Goal: Transaction & Acquisition: Purchase product/service

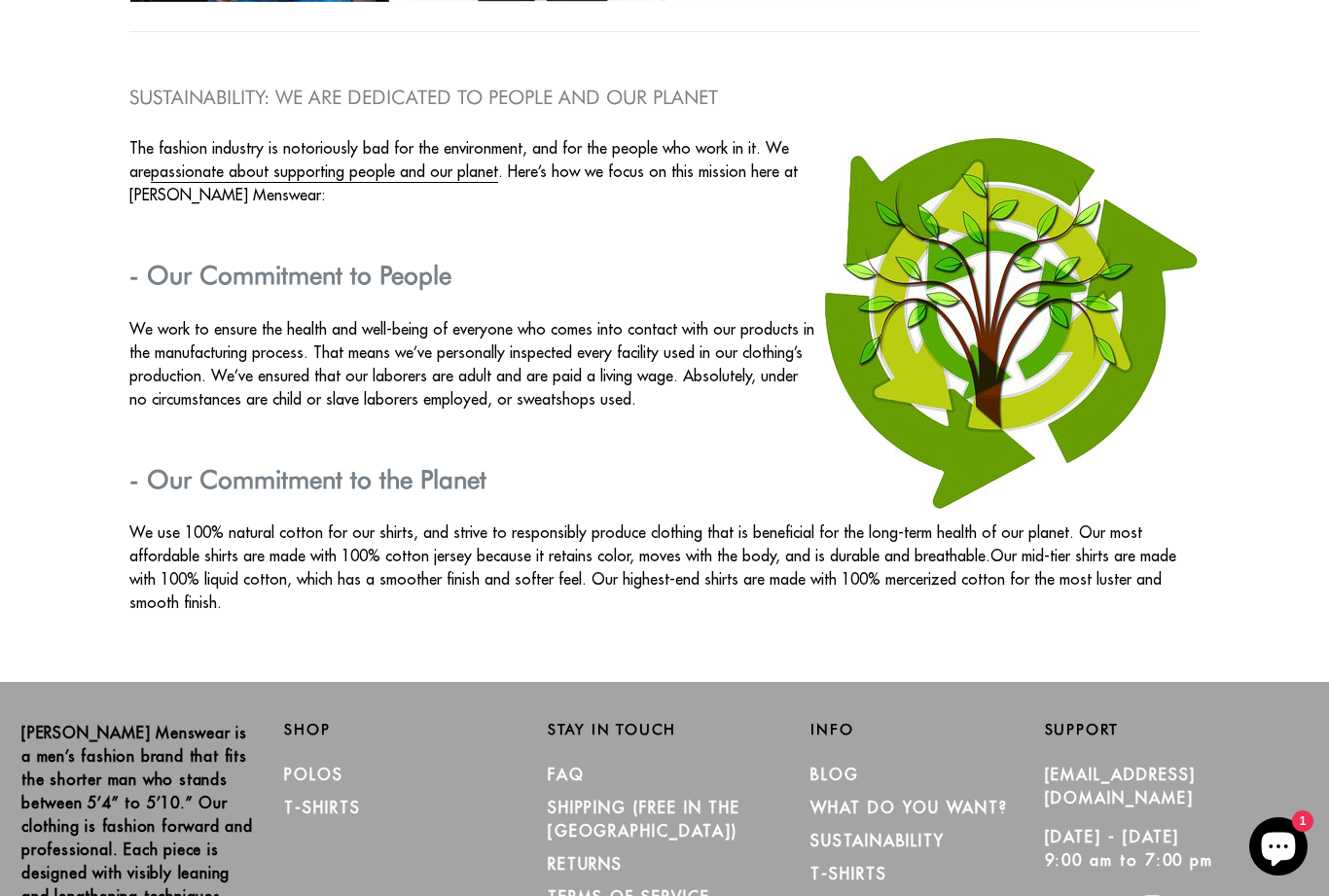
scroll to position [3208, 0]
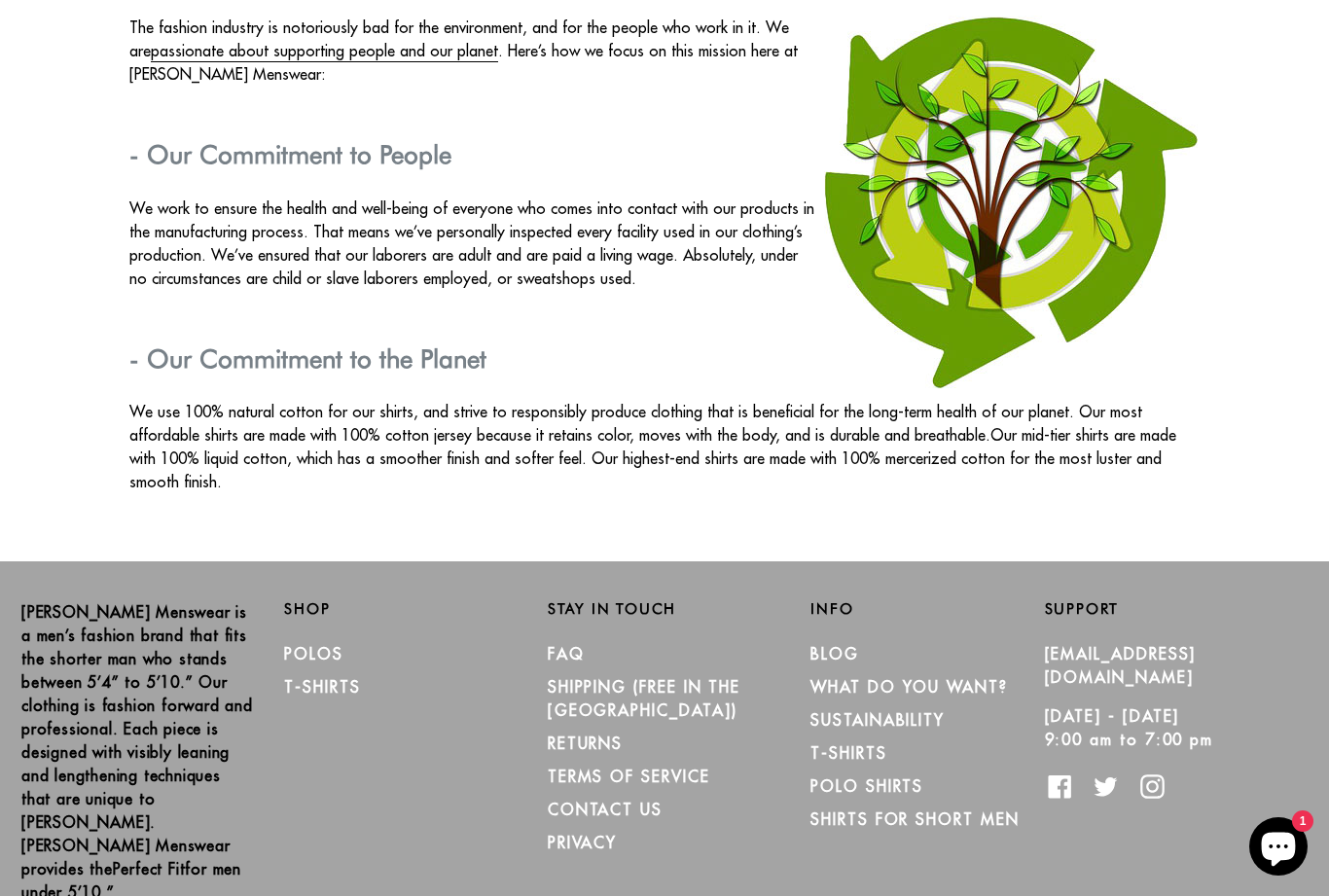
click at [628, 800] on link "CONTACT US" at bounding box center [605, 809] width 115 height 19
click at [343, 644] on link "Polos" at bounding box center [313, 653] width 59 height 19
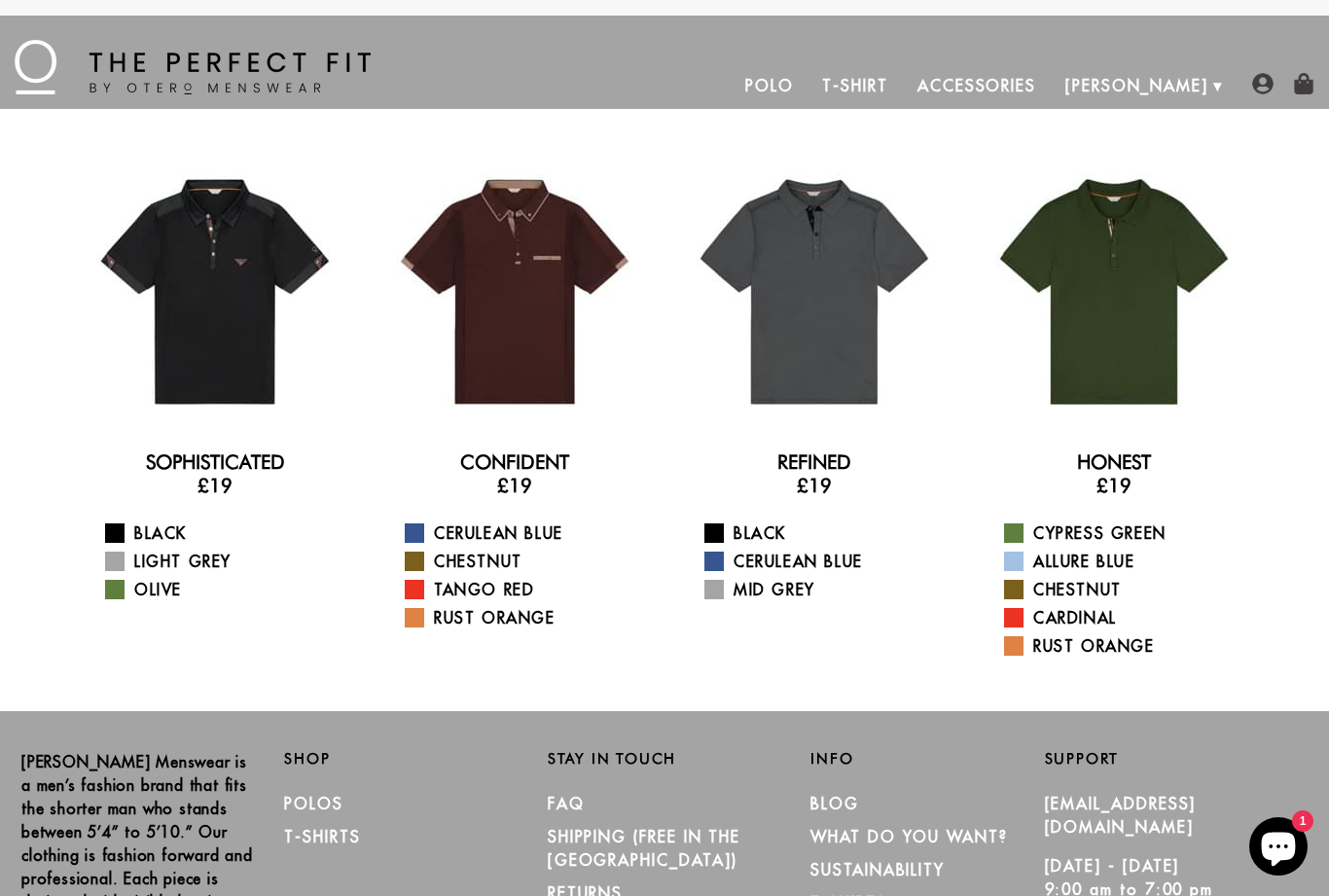
click at [1172, 313] on div at bounding box center [1114, 292] width 269 height 269
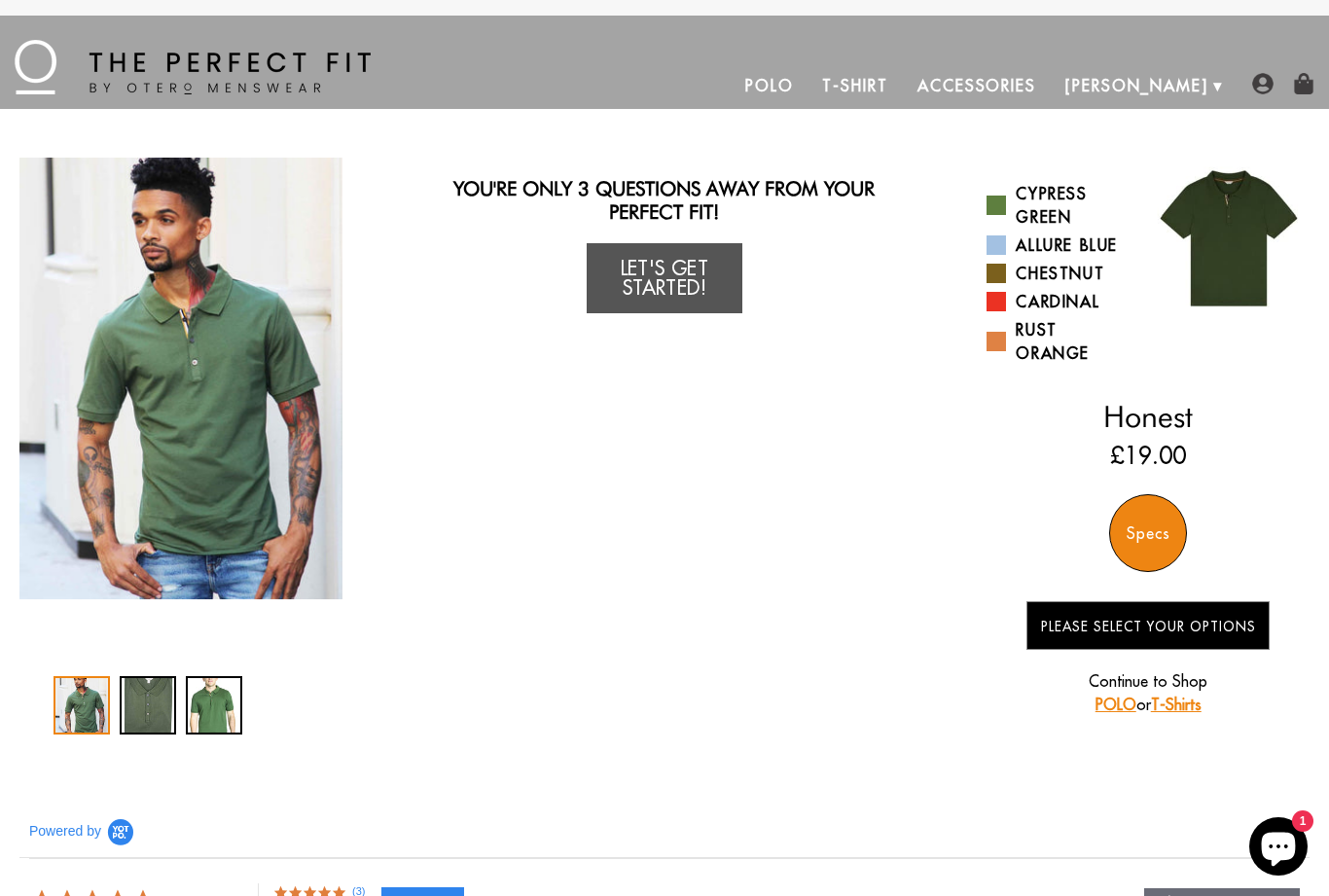
click at [675, 277] on link "Let's Get Started!" at bounding box center [665, 278] width 156 height 70
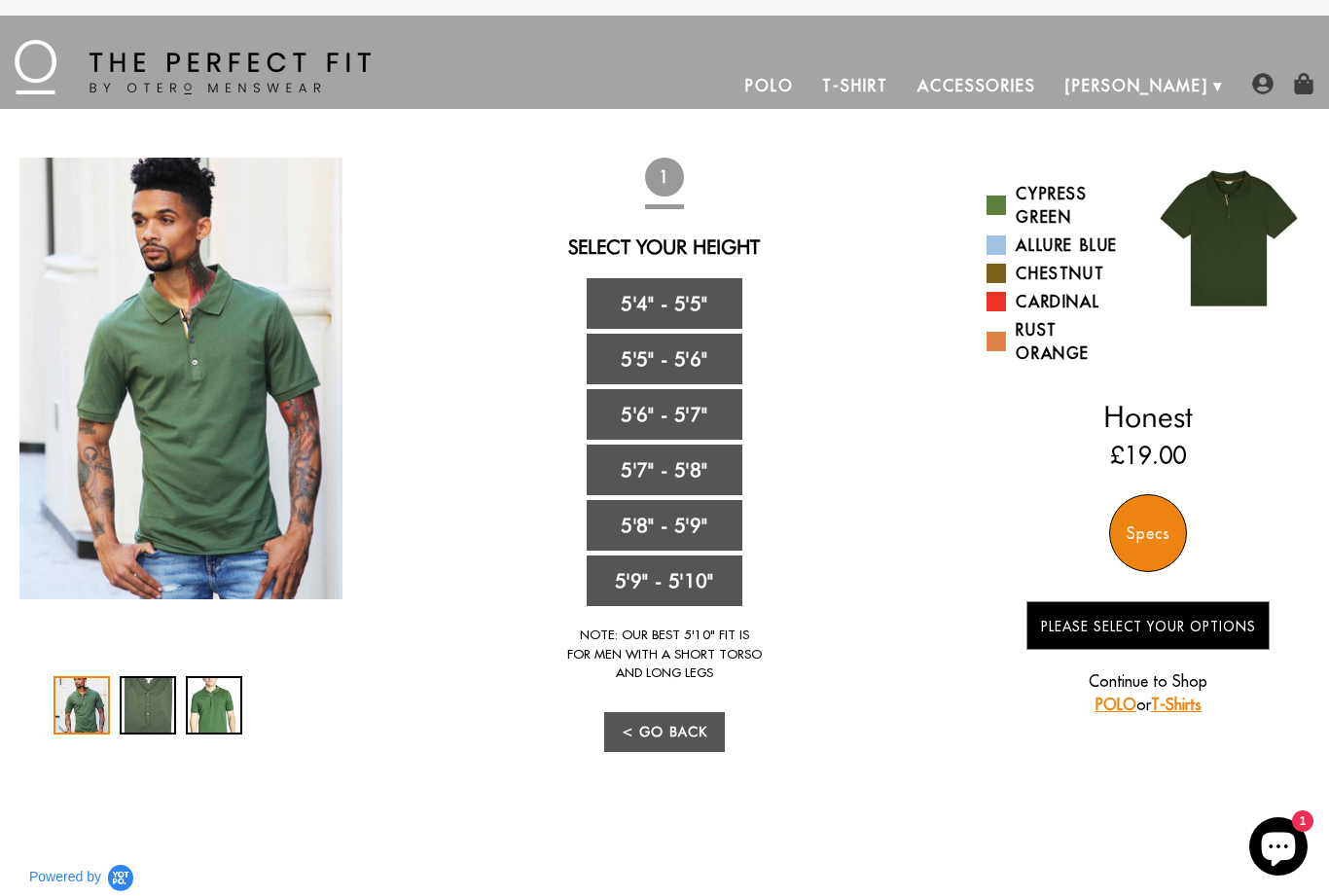
click at [705, 303] on link "5'4" - 5'5"" at bounding box center [665, 303] width 156 height 51
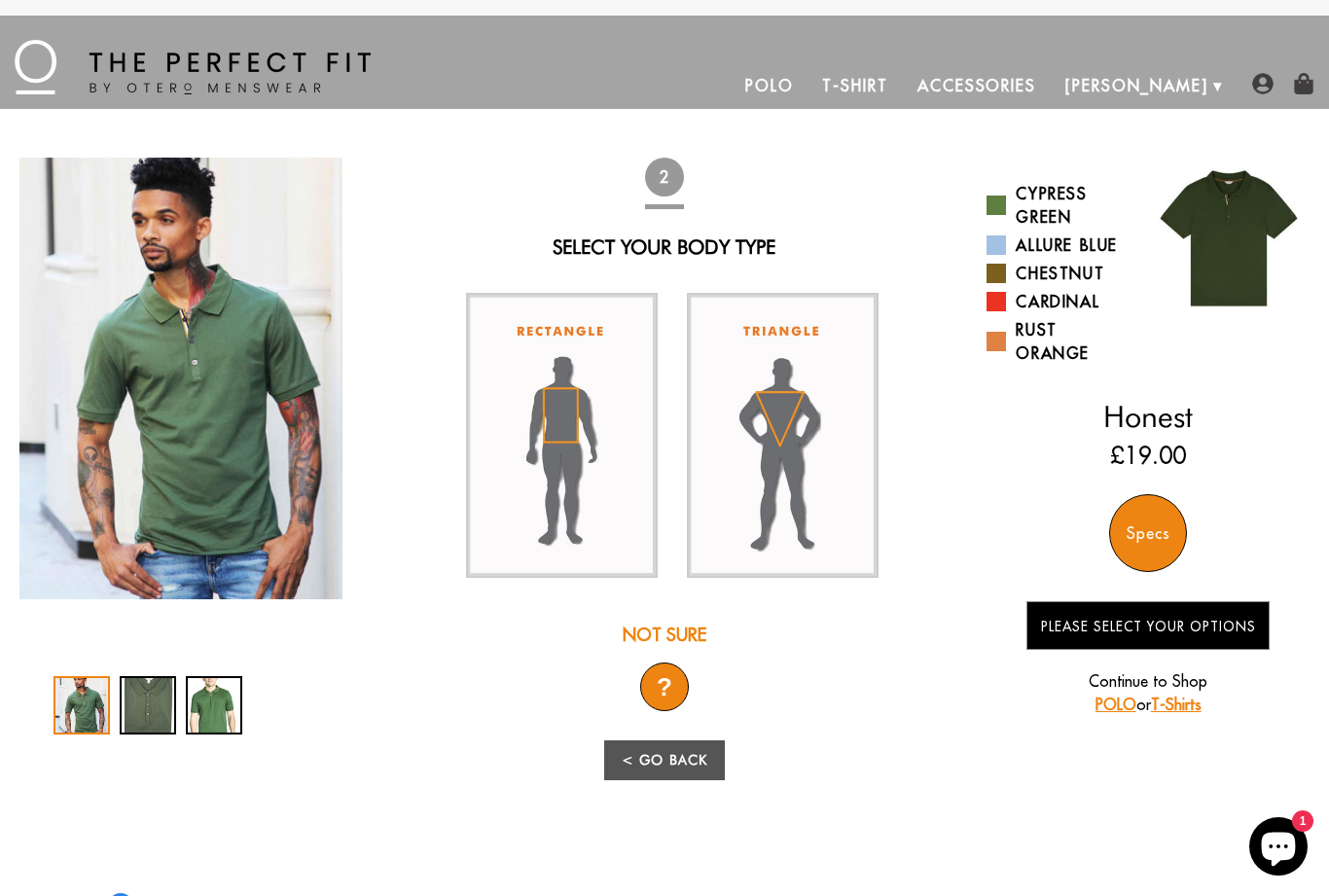
click at [591, 463] on img at bounding box center [562, 435] width 192 height 285
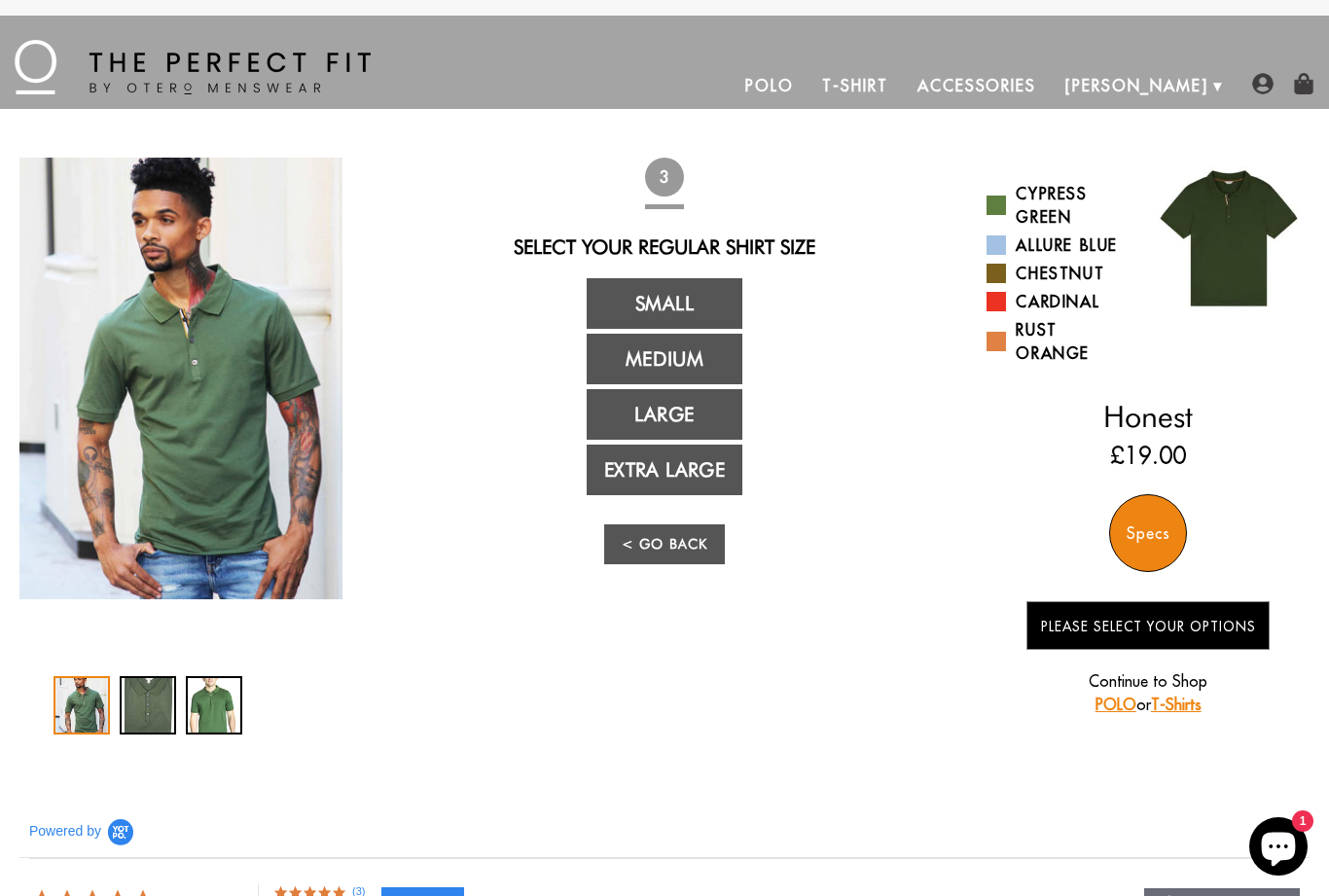
click at [713, 418] on link "Large" at bounding box center [665, 414] width 156 height 51
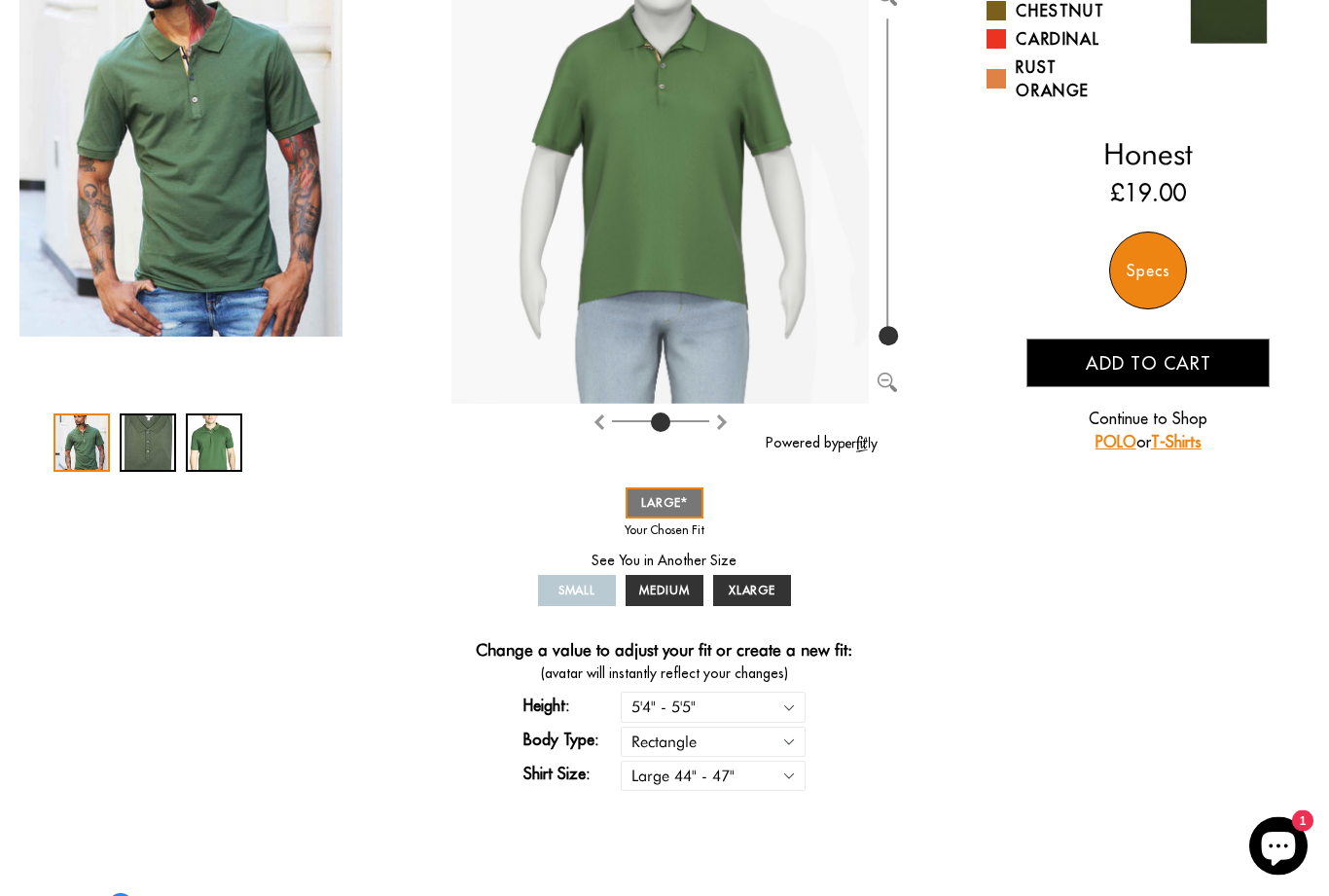
scroll to position [263, 0]
click at [683, 595] on span "MEDIUM" at bounding box center [664, 590] width 51 height 15
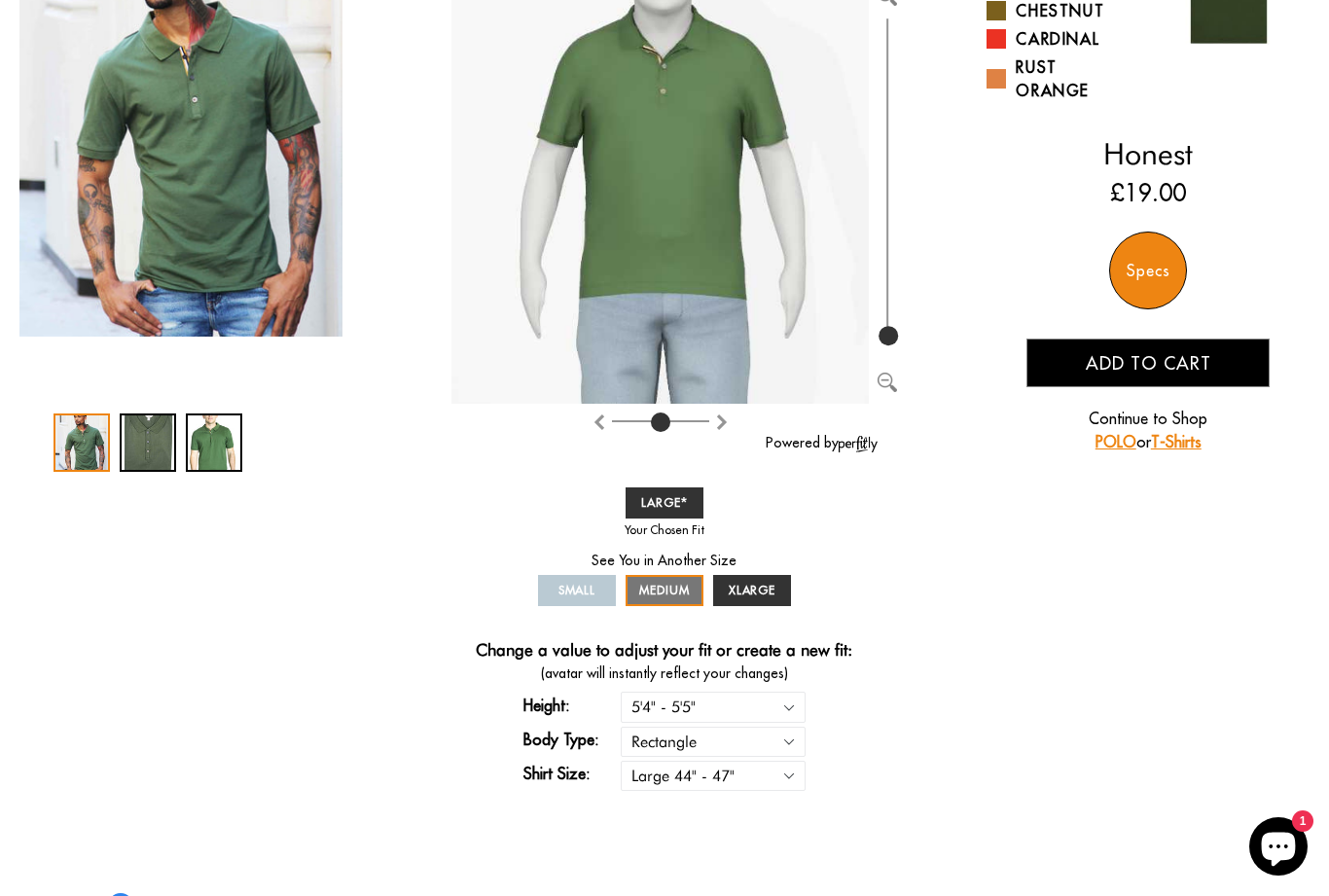
click at [765, 595] on span "XLARGE" at bounding box center [753, 590] width 48 height 15
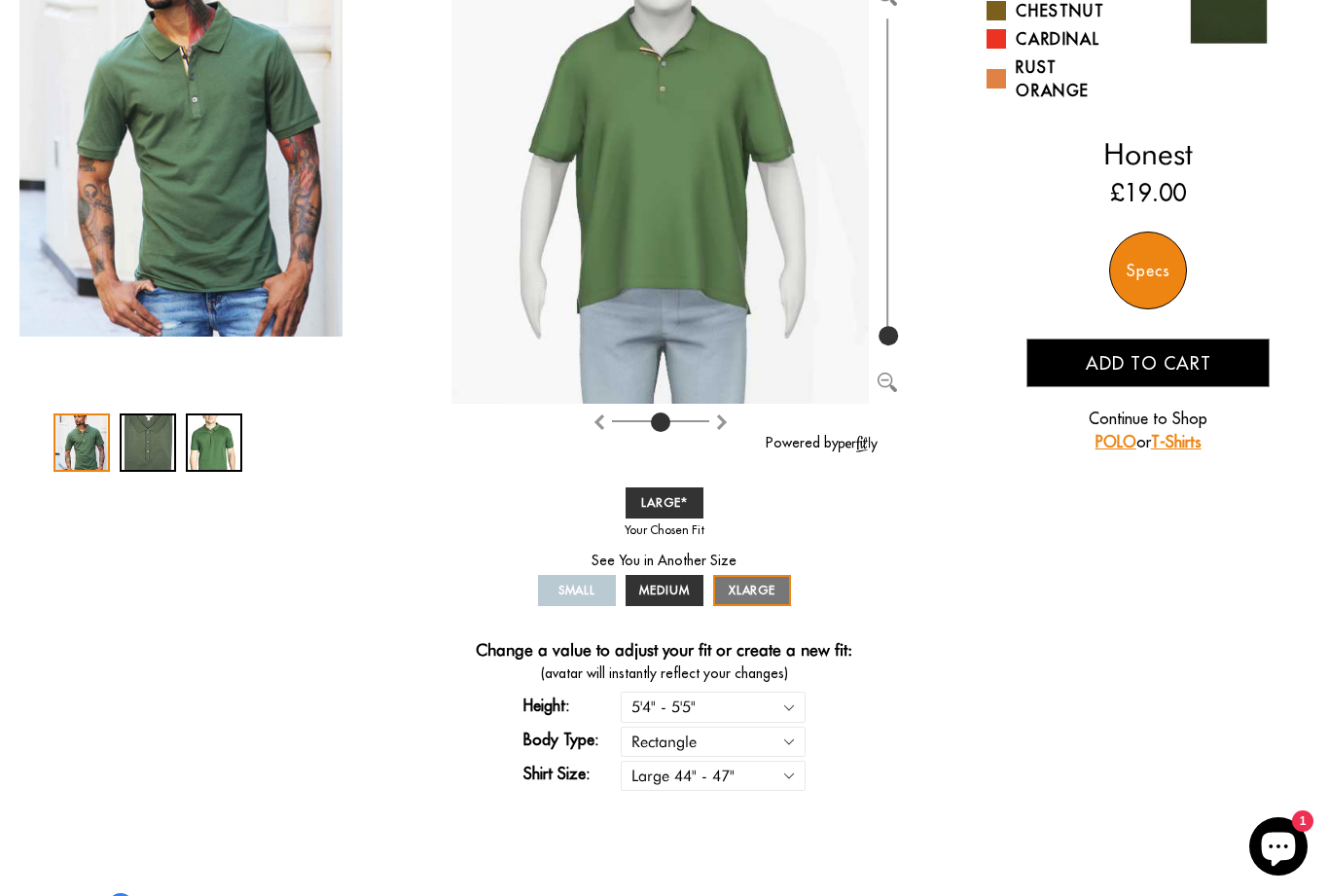
click at [676, 511] on link "LARGE" at bounding box center [665, 503] width 78 height 31
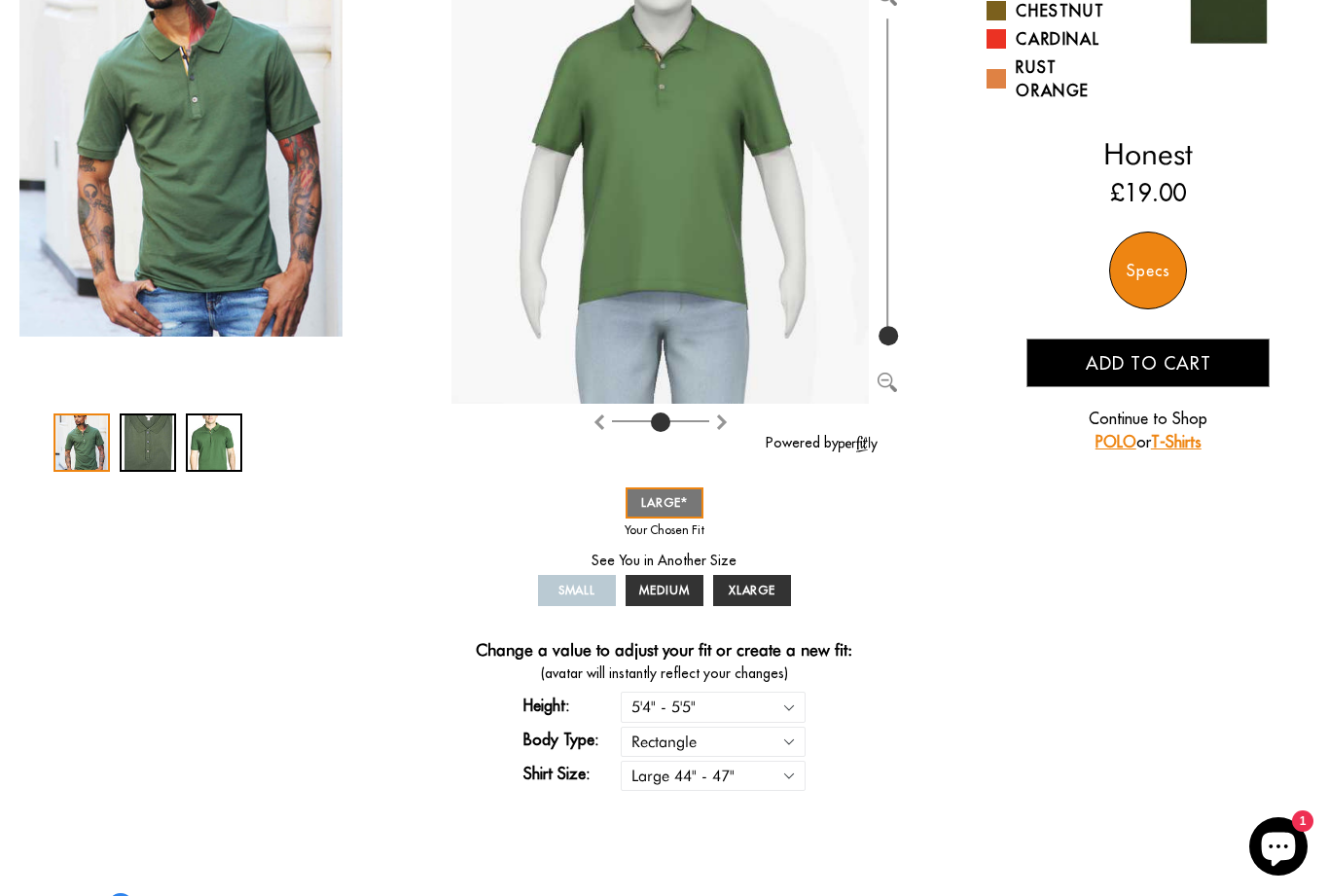
click at [683, 596] on span "MEDIUM" at bounding box center [664, 590] width 51 height 15
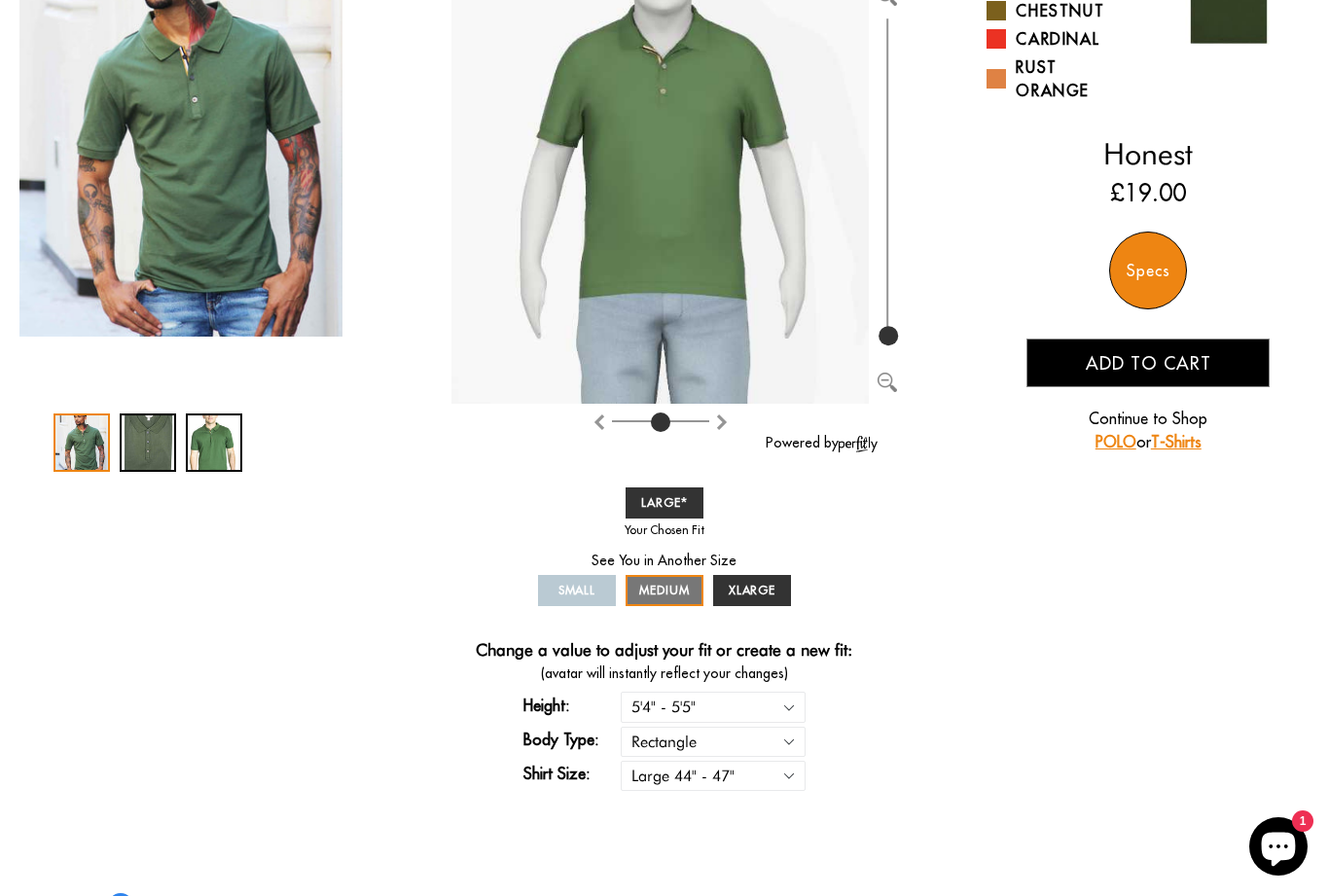
click at [678, 509] on span "LARGE" at bounding box center [664, 502] width 47 height 15
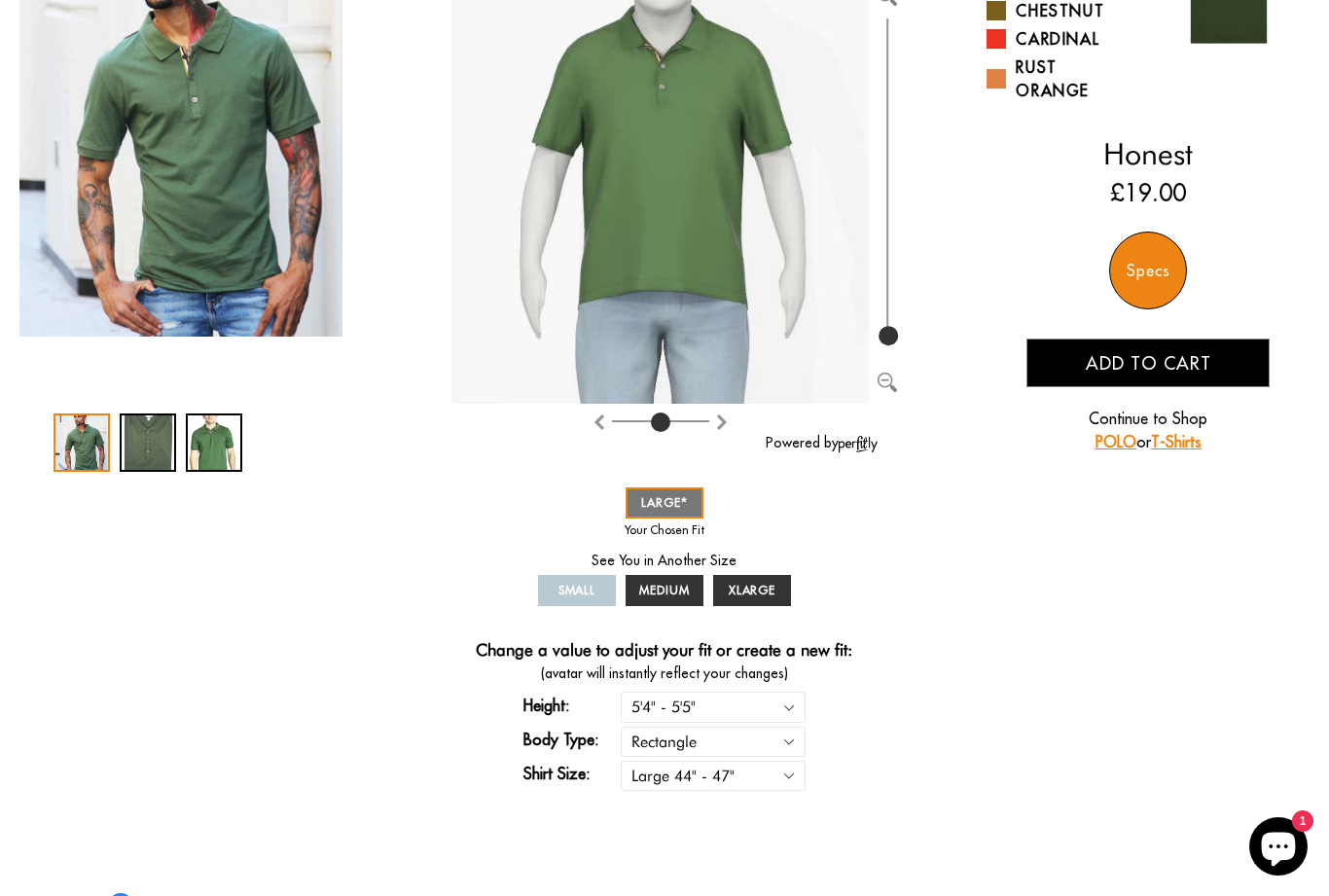
click at [677, 596] on span "MEDIUM" at bounding box center [664, 590] width 51 height 15
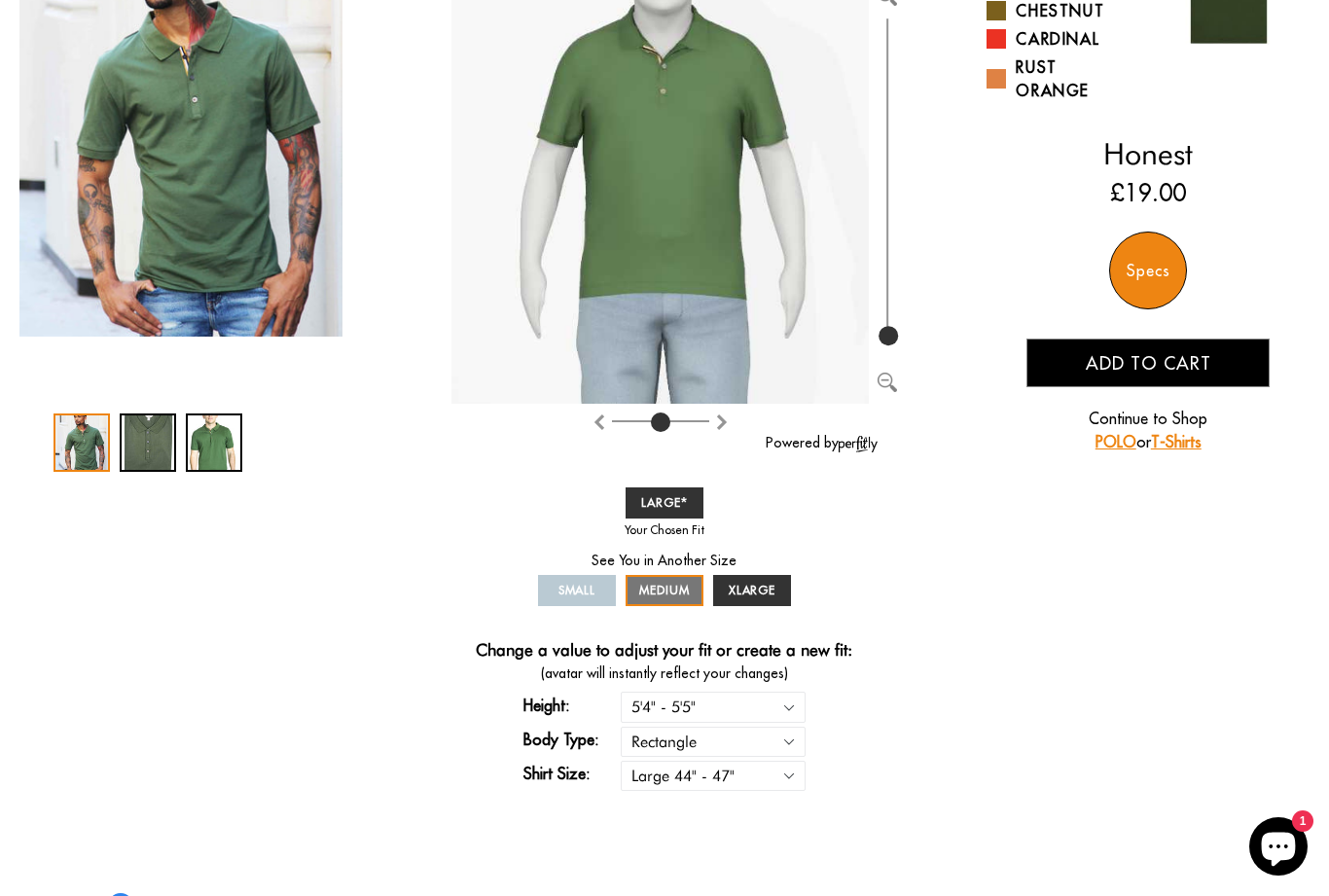
click at [681, 508] on span "LARGE" at bounding box center [664, 502] width 47 height 15
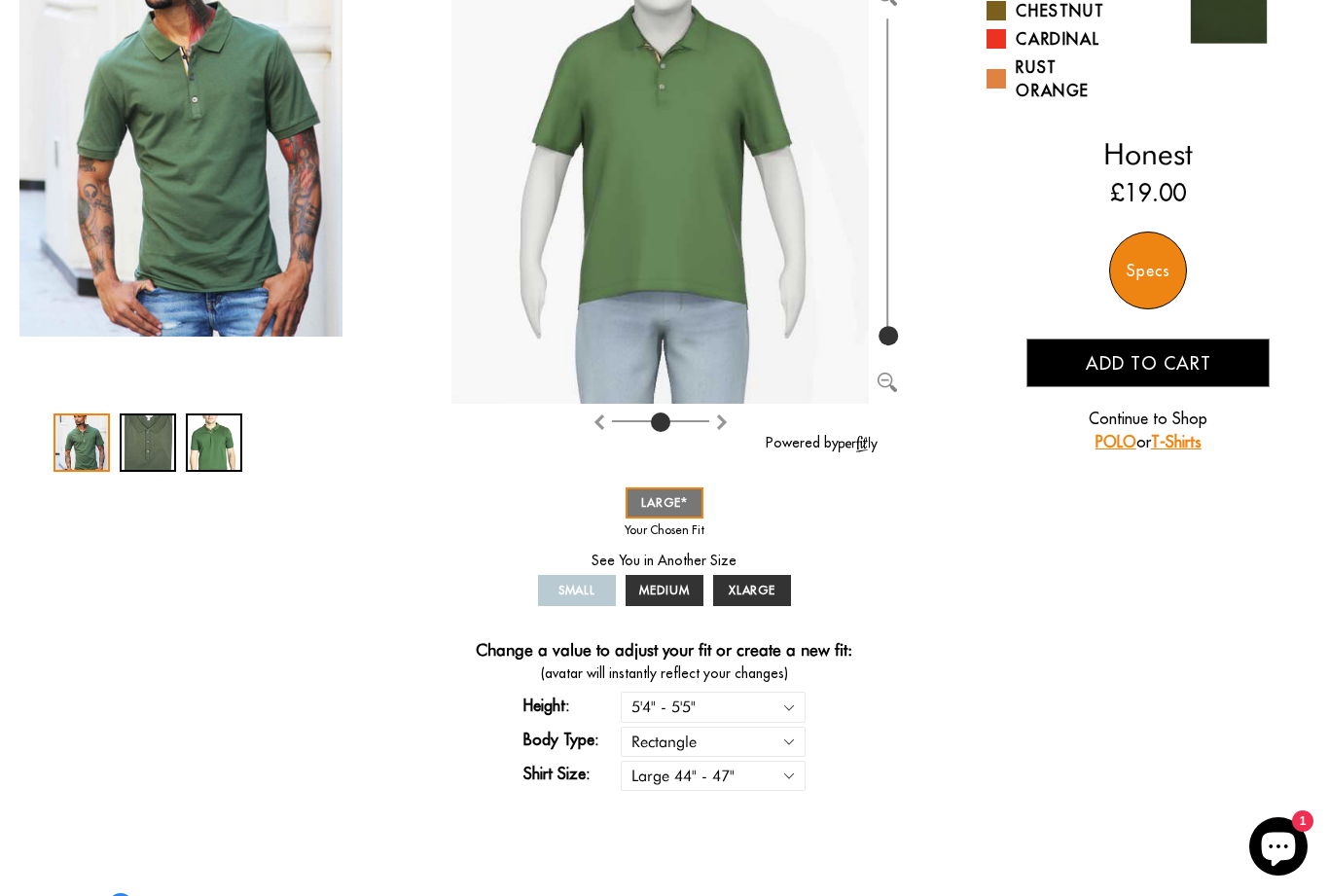
click at [678, 604] on link "MEDIUM" at bounding box center [665, 590] width 78 height 31
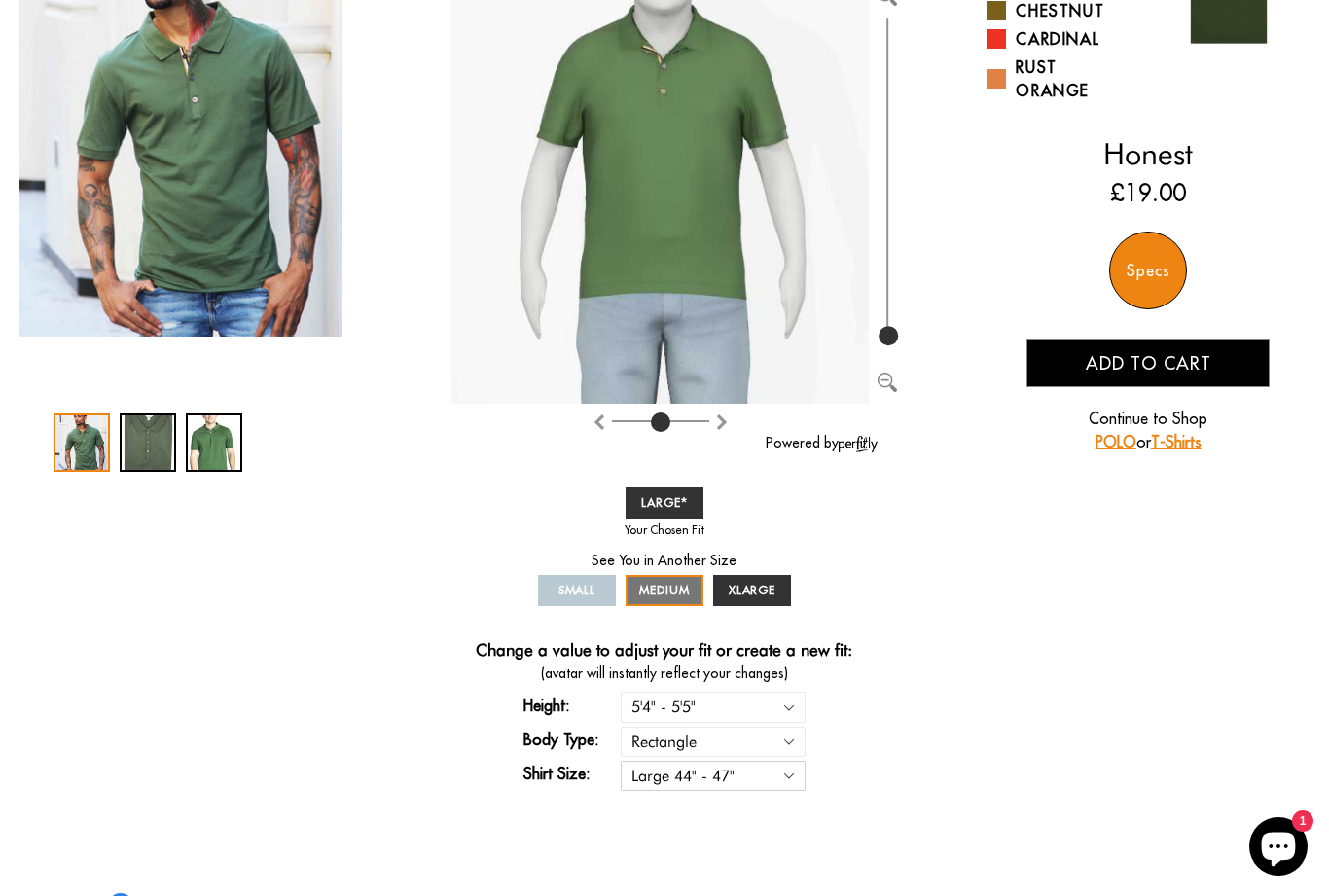
click at [660, 791] on select "Small 36" - 39" Medium 40" - 43" Large 44" - 47" Extra Large 48" - 50"" at bounding box center [713, 776] width 185 height 30
select select "M"
click at [681, 593] on span "MEDIUM" at bounding box center [664, 590] width 51 height 15
select select "M"
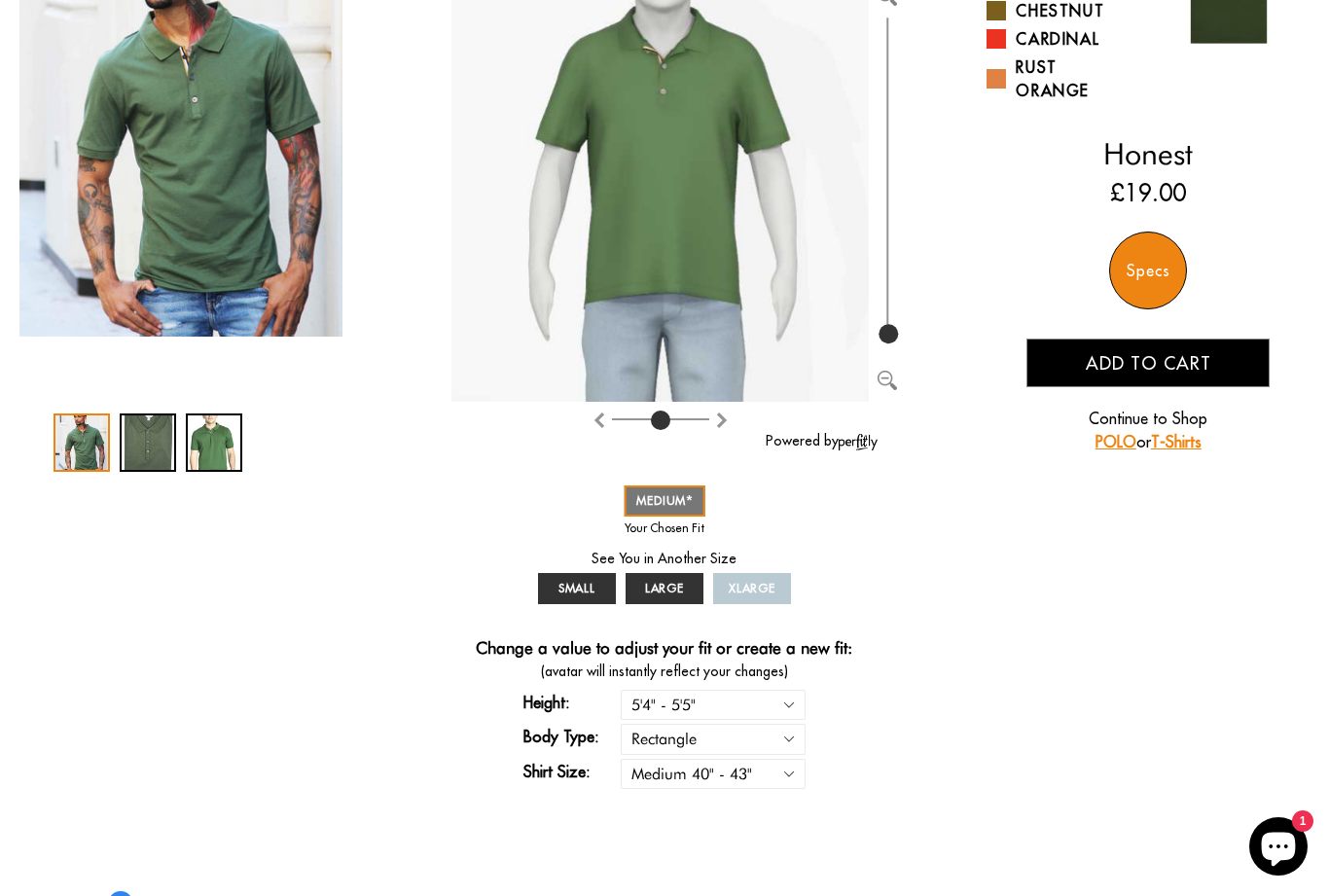
click at [674, 593] on span "LARGE" at bounding box center [665, 588] width 40 height 15
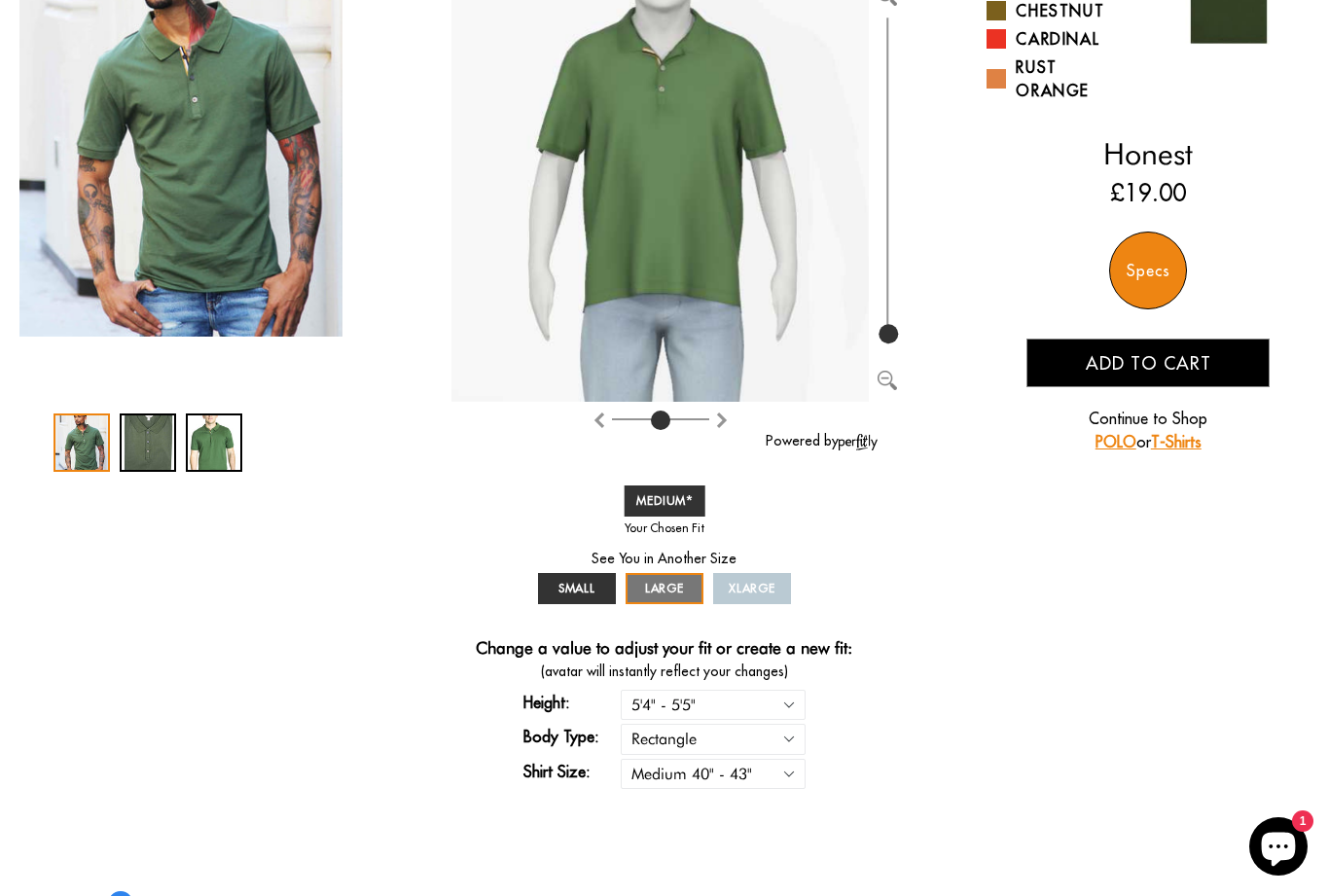
click at [673, 501] on span "MEDIUM" at bounding box center [664, 500] width 57 height 15
